Goal: Task Accomplishment & Management: Manage account settings

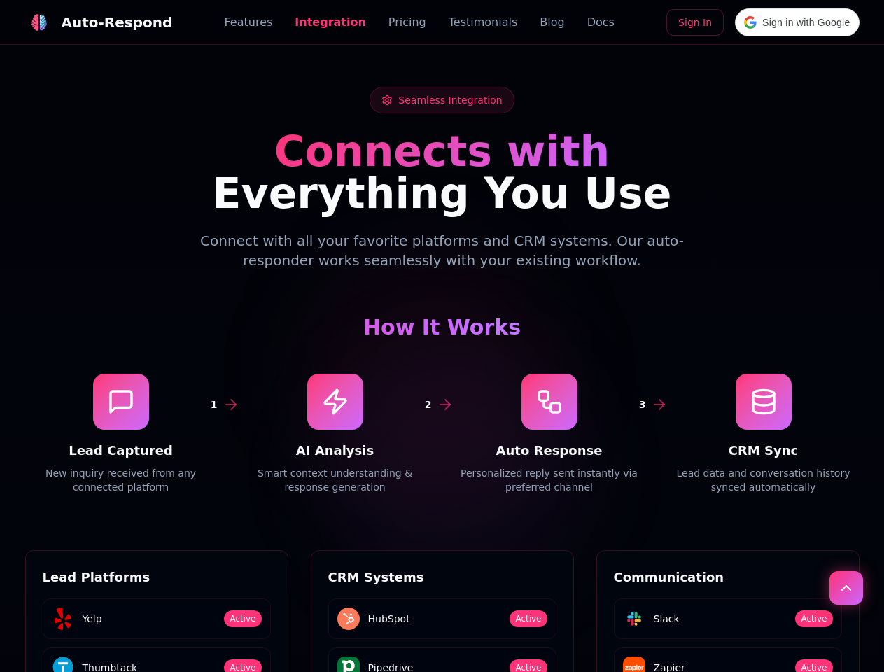
scroll to position [1891, 0]
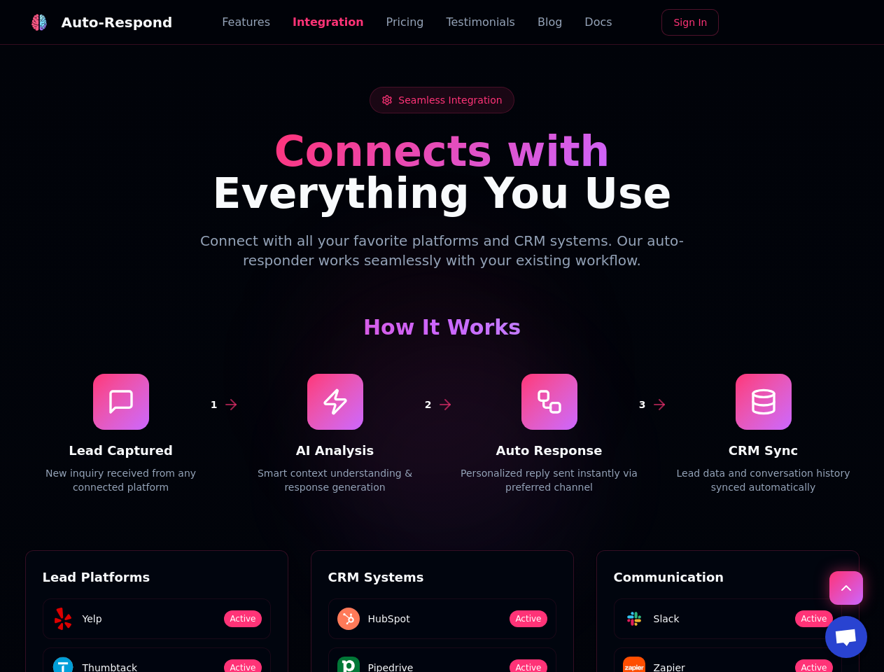
click at [90, 22] on div "Auto-Respond" at bounding box center [117, 23] width 111 height 20
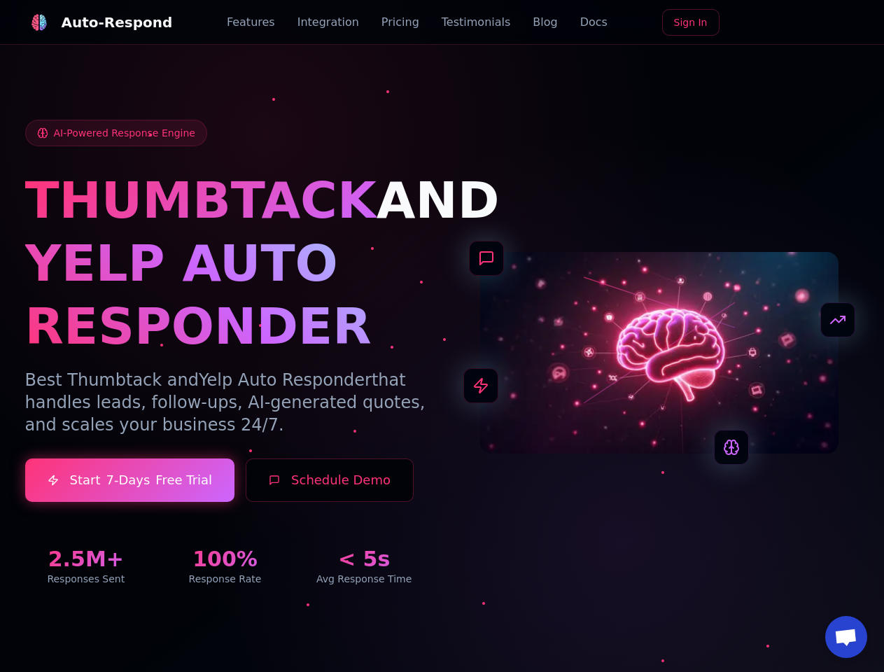
click at [847, 637] on span "Open chat" at bounding box center [846, 639] width 23 height 20
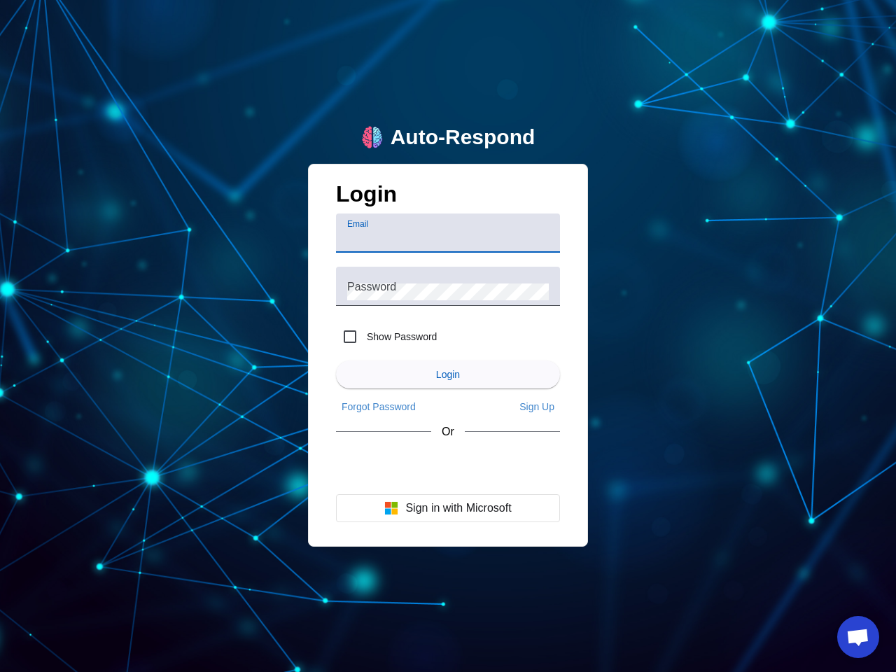
click at [448, 233] on input "Email" at bounding box center [448, 238] width 202 height 17
click at [387, 337] on label "Show Password" at bounding box center [400, 337] width 73 height 14
click at [364, 337] on input "Show Password" at bounding box center [350, 337] width 28 height 28
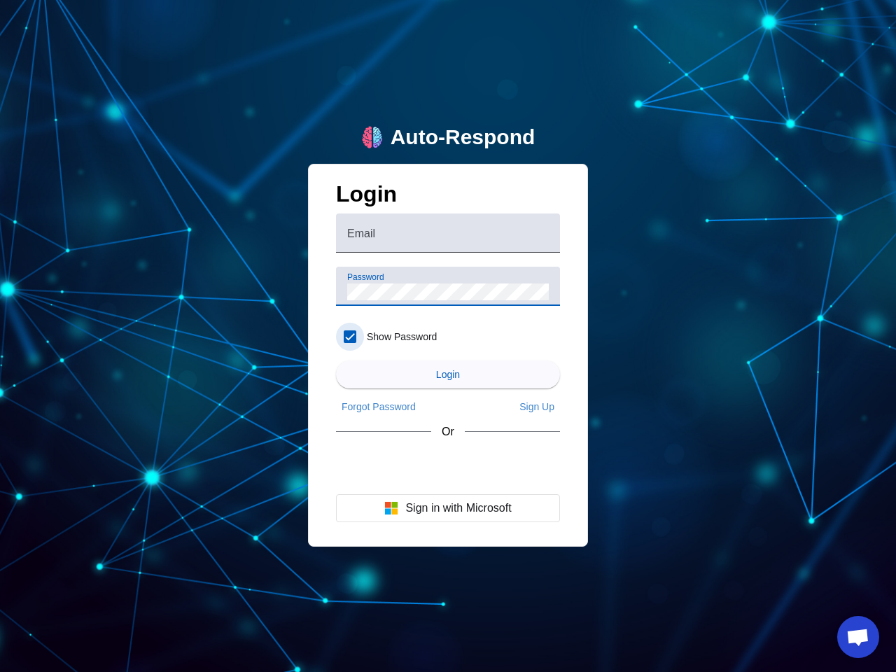
click at [350, 337] on input "Show Password" at bounding box center [350, 337] width 28 height 28
checkbox input "false"
click at [448, 375] on span "Login" at bounding box center [448, 374] width 24 height 11
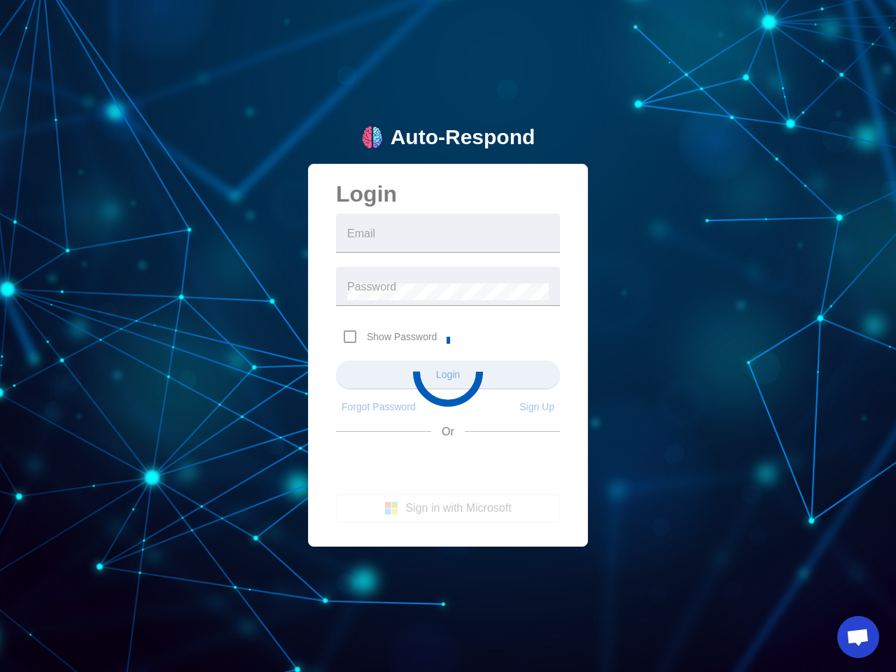
click at [379, 407] on app-main-login "Auto-Respond Login Email Password Show Password Login Forgot Password Sign Up O…" at bounding box center [448, 336] width 896 height 672
click at [537, 407] on app-main-login "Auto-Respond Login Email Password Show Password Login Forgot Password Sign Up O…" at bounding box center [448, 336] width 896 height 672
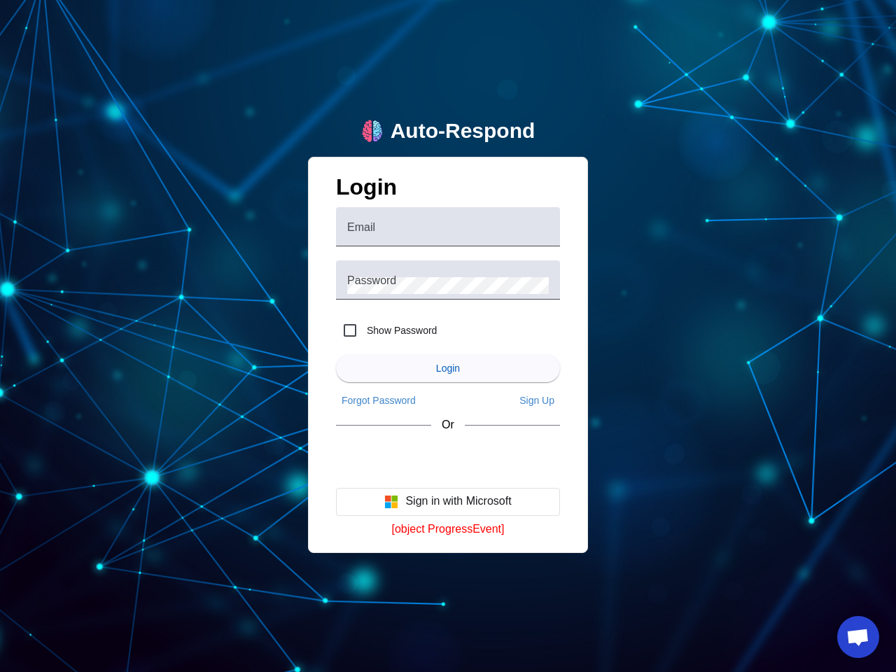
click at [448, 508] on button "Sign in with Microsoft" at bounding box center [448, 502] width 224 height 28
click at [858, 637] on span "Open chat" at bounding box center [858, 639] width 23 height 20
